Goal: Information Seeking & Learning: Learn about a topic

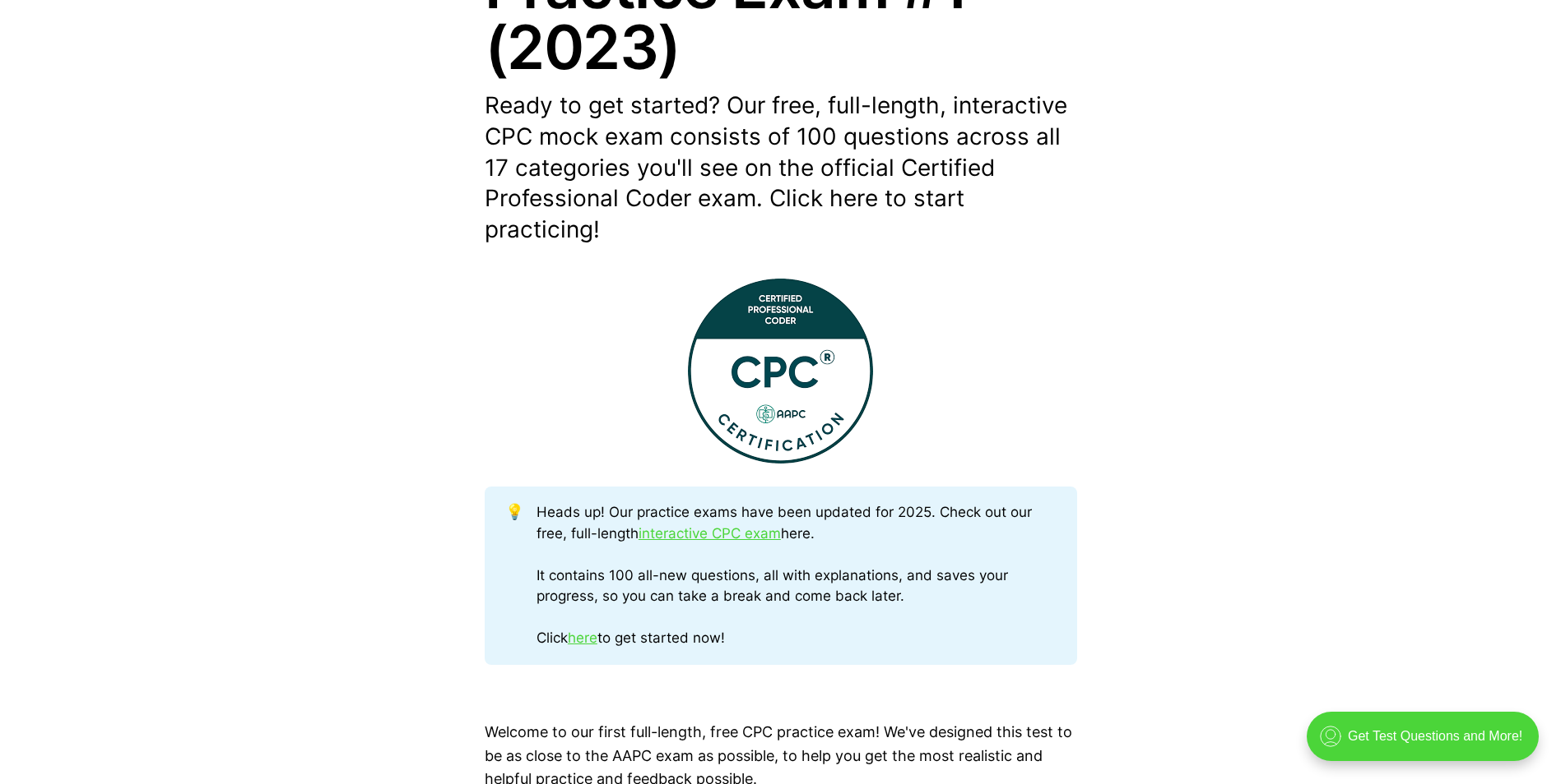
scroll to position [411, 0]
click at [701, 537] on link "interactive CPC exam" at bounding box center [709, 531] width 142 height 17
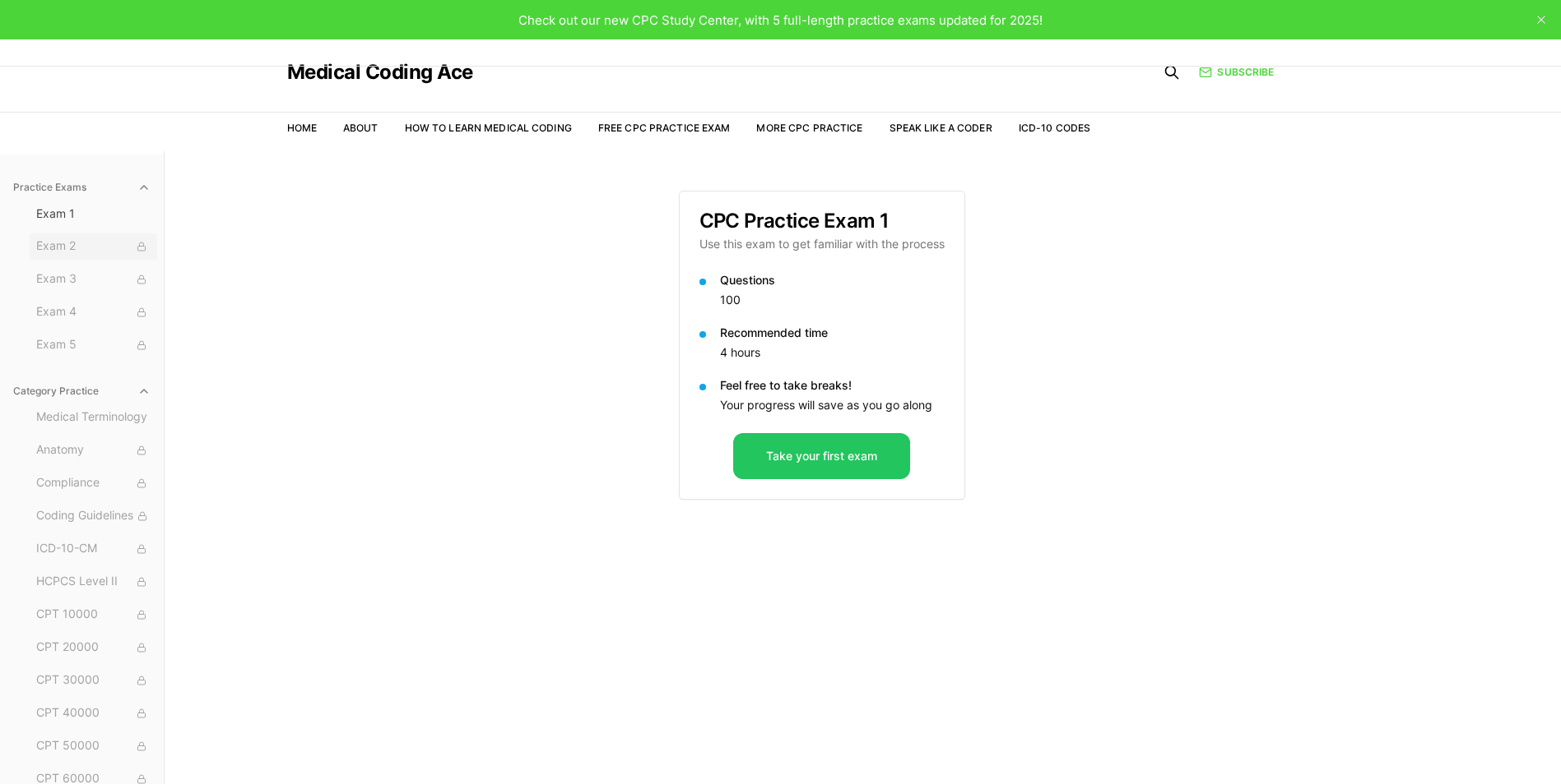
click at [78, 248] on span "Exam 2" at bounding box center [93, 246] width 115 height 18
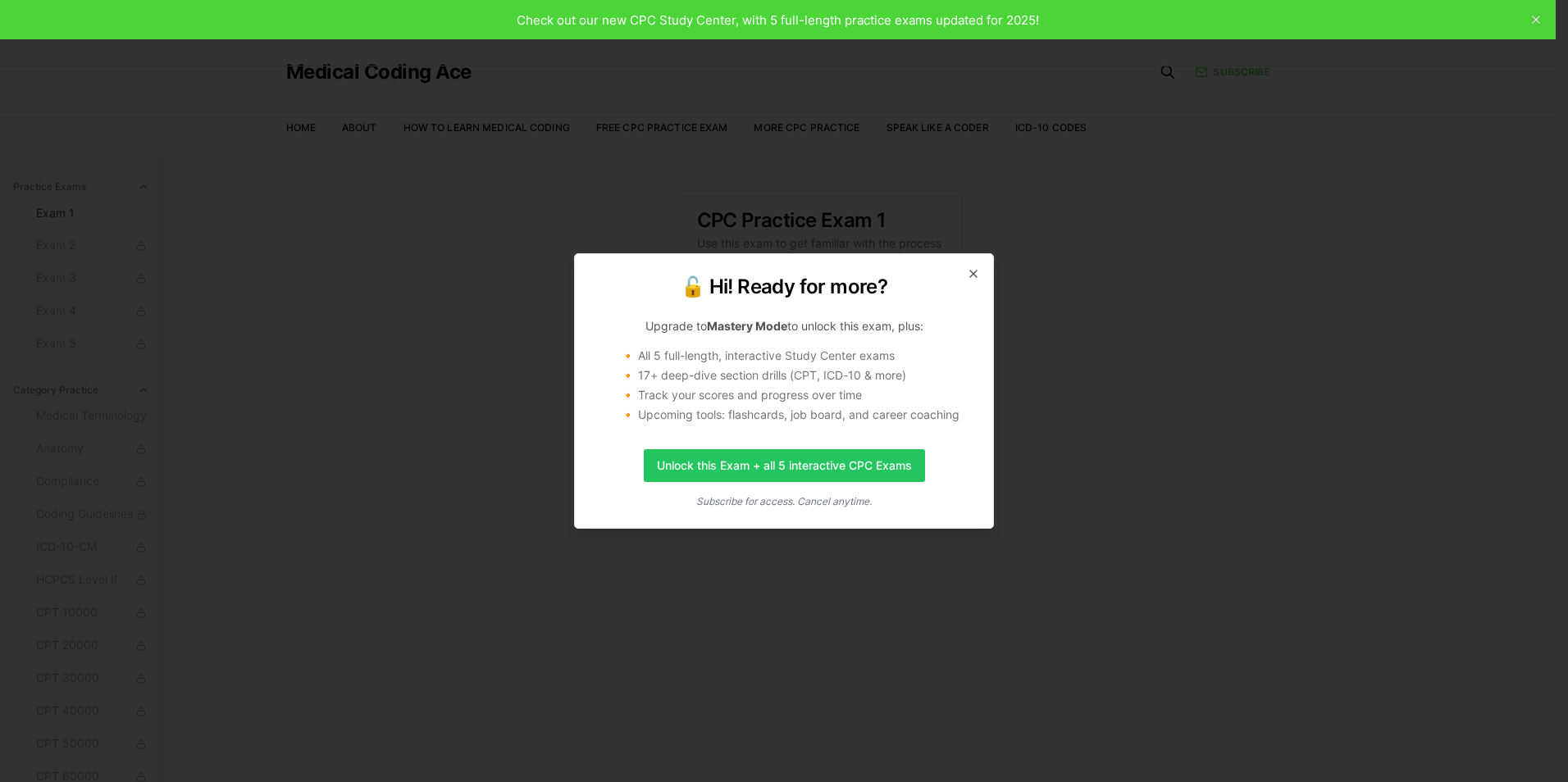
click at [975, 283] on div "🔓 Hi! Ready for more? Upgrade to Mastery Mode to unlock this exam, plus: 🔸 All …" at bounding box center [784, 391] width 420 height 276
click at [967, 272] on icon "button" at bounding box center [974, 275] width 14 height 14
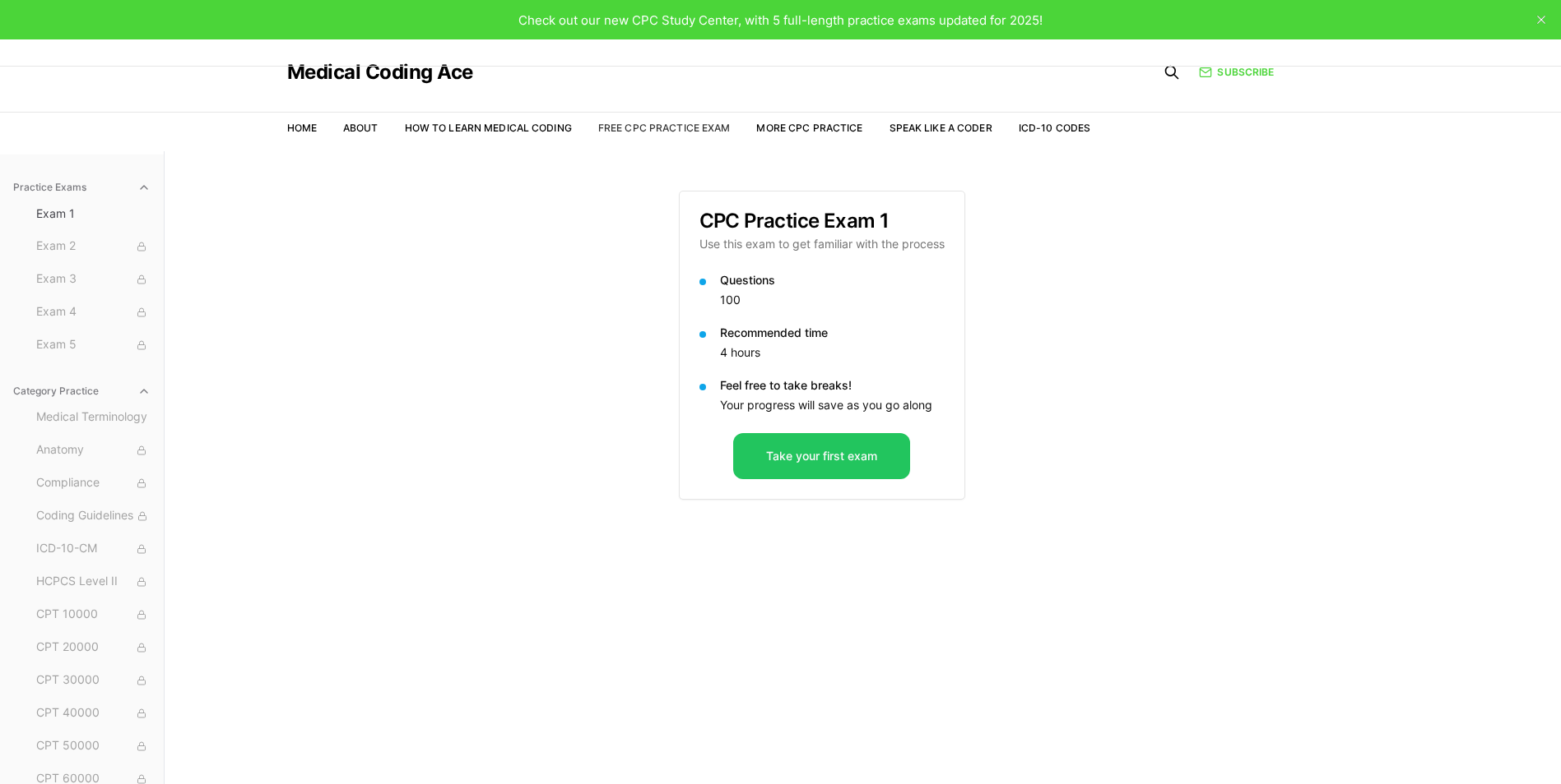
click at [660, 125] on link "Free CPC Practice Exam" at bounding box center [665, 127] width 132 height 13
click at [817, 128] on link "More CPC Practice" at bounding box center [809, 127] width 106 height 13
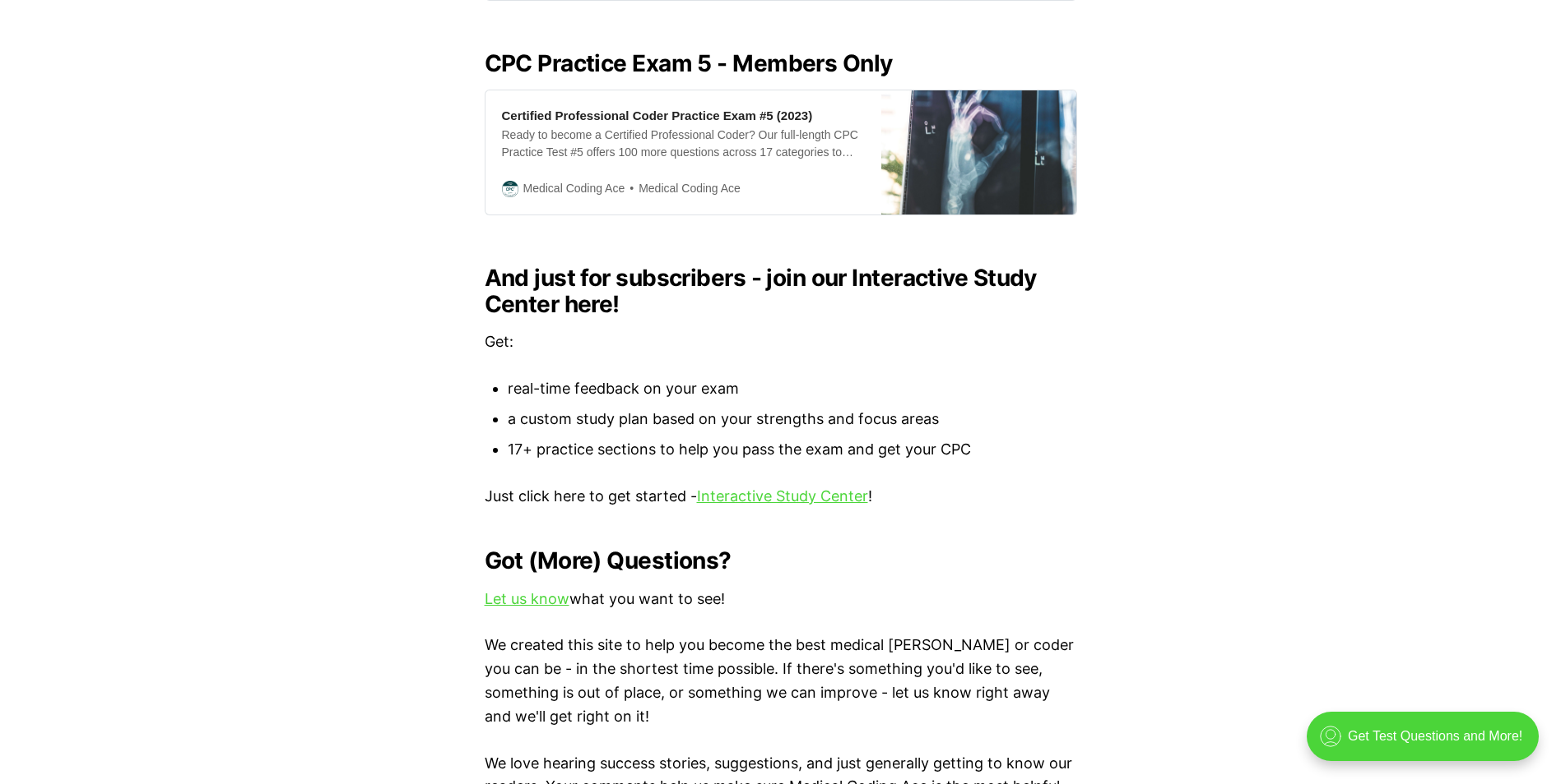
scroll to position [1645, 0]
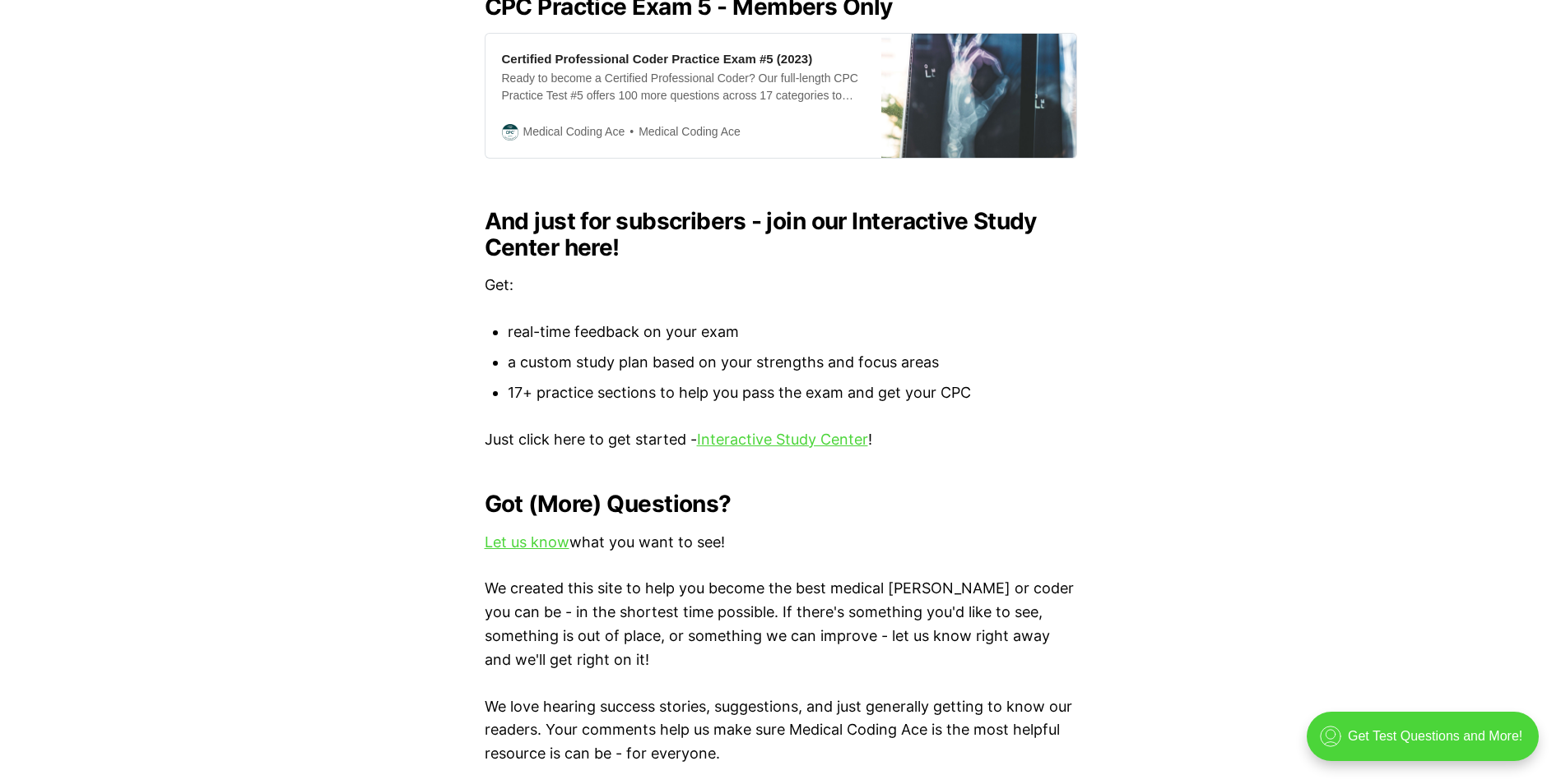
click at [762, 428] on p "Just click here to get started - Interactive Study Center !" at bounding box center [780, 440] width 593 height 24
click at [766, 431] on link "Interactive Study Center" at bounding box center [782, 440] width 171 height 18
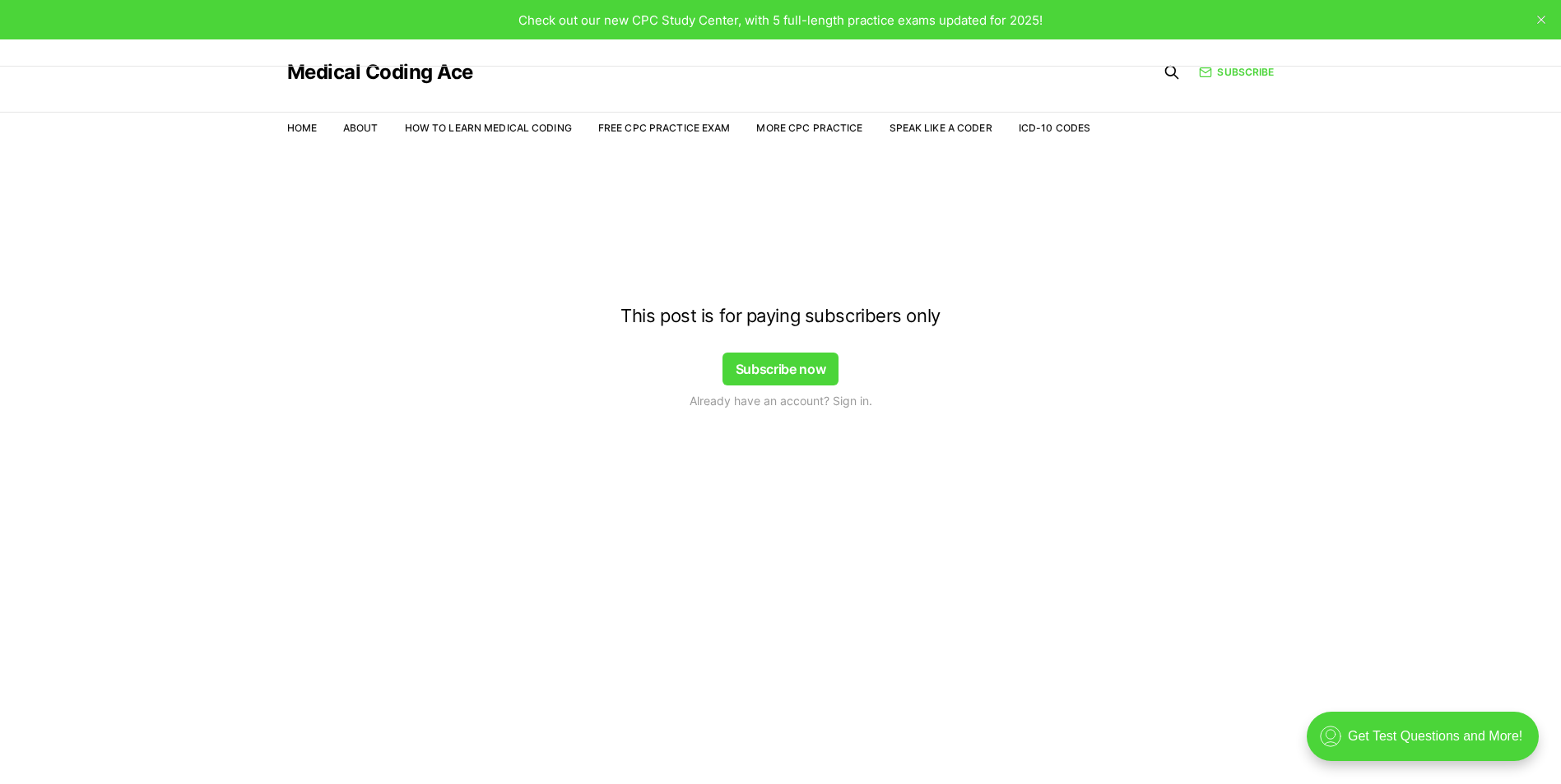
click at [507, 130] on div at bounding box center [780, 184] width 1561 height 131
click at [287, 127] on div at bounding box center [780, 184] width 1561 height 131
click at [294, 124] on div at bounding box center [780, 184] width 1561 height 131
click at [630, 135] on div at bounding box center [780, 184] width 1561 height 131
